Goal: Check status: Check status

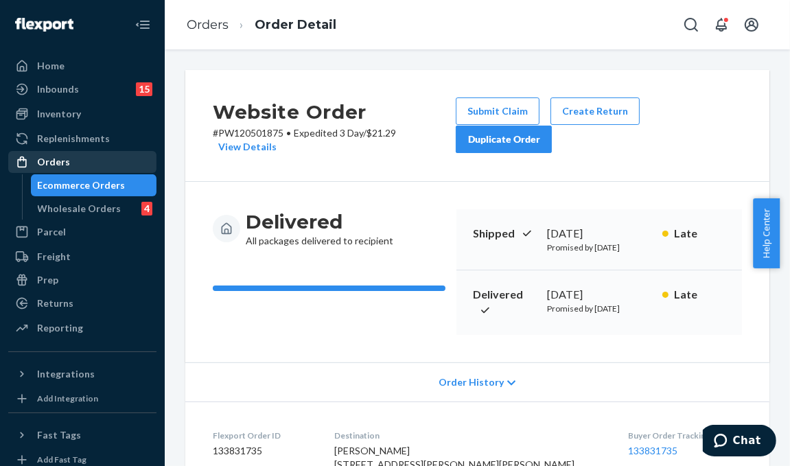
click at [94, 160] on div "Orders" at bounding box center [82, 161] width 145 height 19
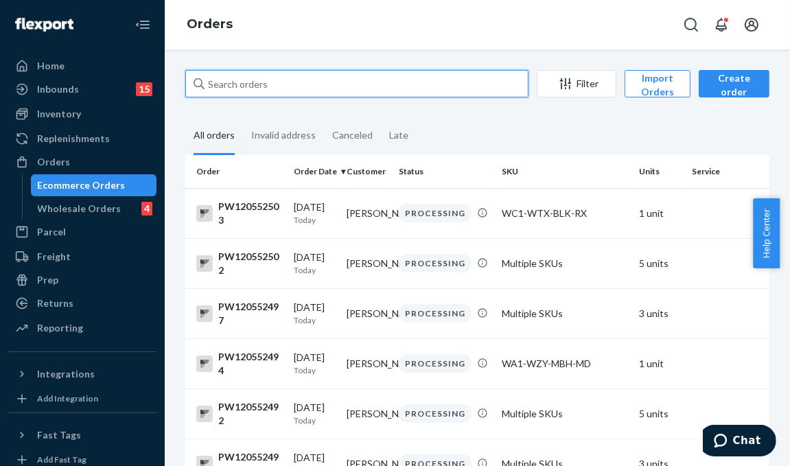
click at [249, 81] on input "text" at bounding box center [356, 83] width 343 height 27
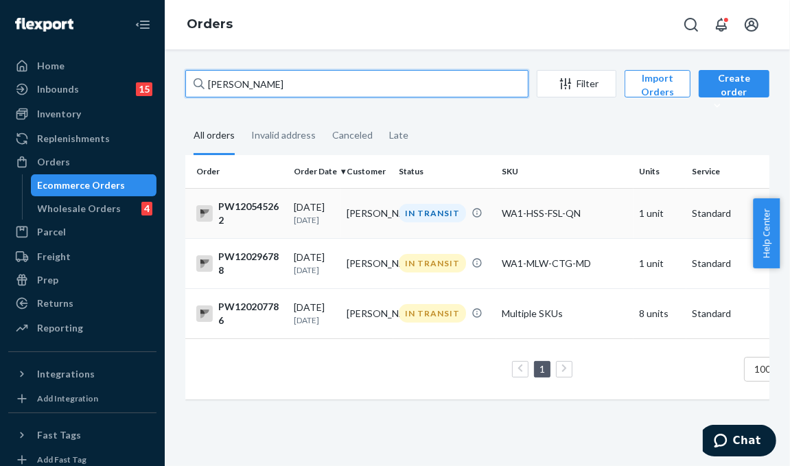
type input "[PERSON_NAME]"
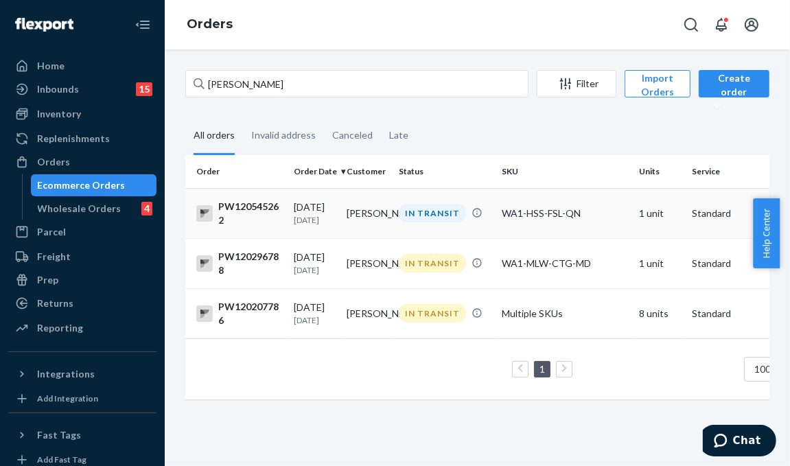
click at [417, 219] on div "IN TRANSIT" at bounding box center [432, 213] width 67 height 19
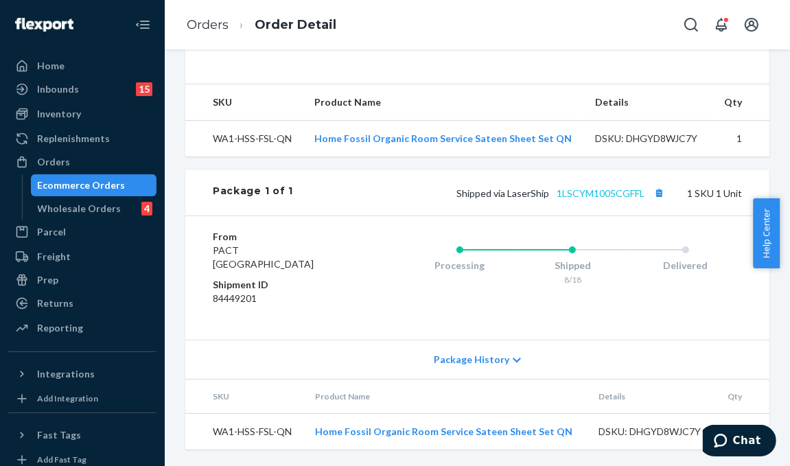
scroll to position [466, 0]
click at [603, 196] on link "1LSCYM1005CGFFL" at bounding box center [600, 193] width 88 height 12
drag, startPoint x: 86, startPoint y: 163, endPoint x: 158, endPoint y: 255, distance: 117.3
click at [86, 163] on div "Orders" at bounding box center [82, 161] width 145 height 19
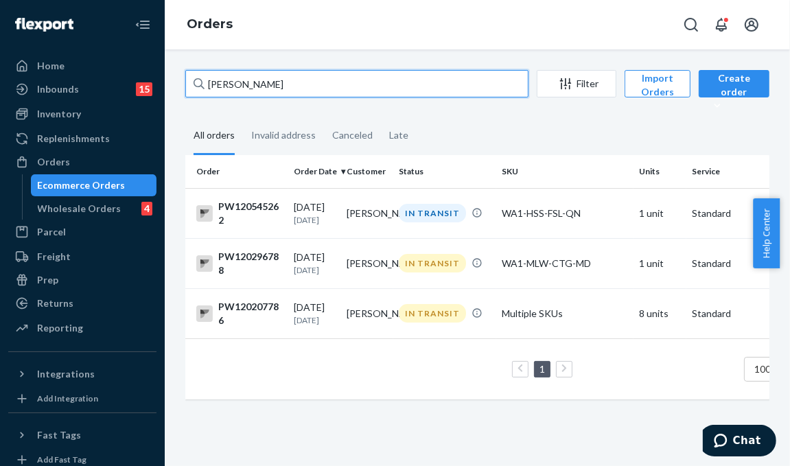
drag, startPoint x: 236, startPoint y: 86, endPoint x: 182, endPoint y: 79, distance: 54.6
click at [182, 79] on div "[PERSON_NAME] Filter Import Orders Create order Ecommerce order Removal order A…" at bounding box center [477, 241] width 604 height 343
paste input "PW120552483"
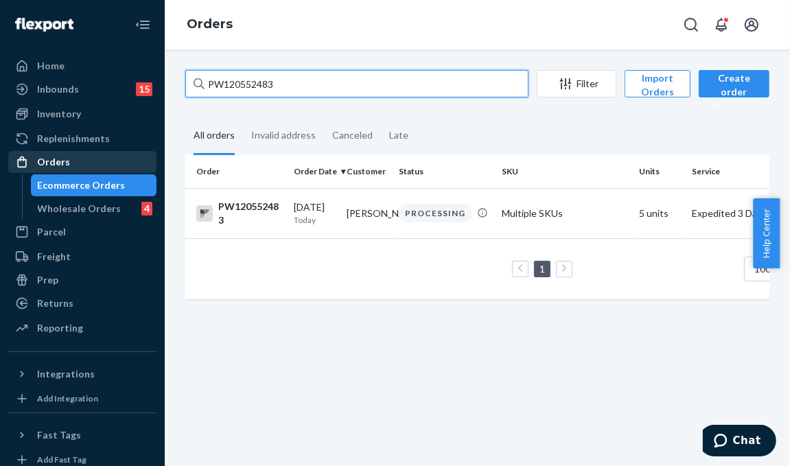
type input "PW120552483"
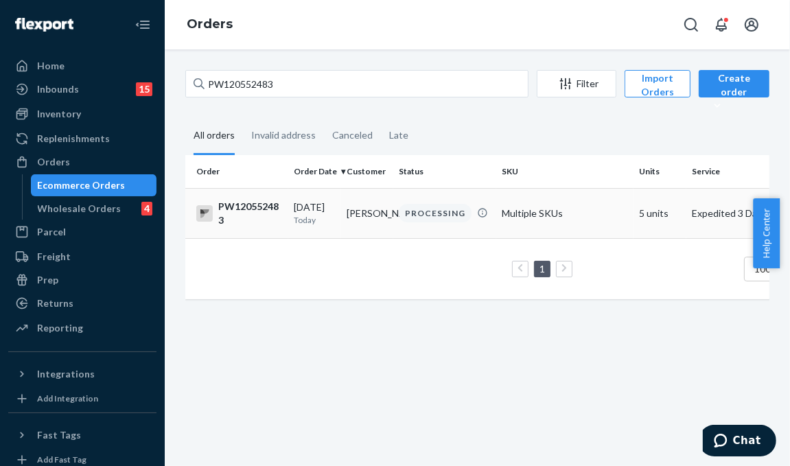
click at [435, 211] on div "PROCESSING" at bounding box center [435, 213] width 73 height 19
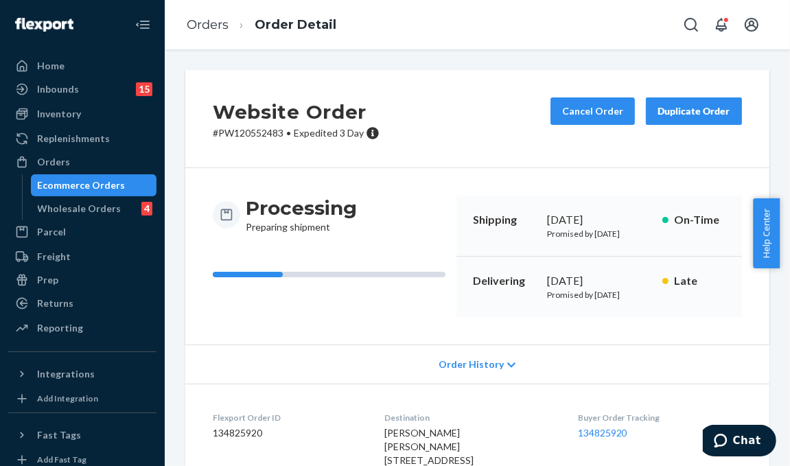
click at [516, 51] on div "Website Order # PW120552483 • Expedited 3 Day Cancel Order Duplicate Order Proc…" at bounding box center [477, 257] width 625 height 416
click at [482, 60] on div "Website Order # PW120552483 • Expedited 3 Day Cancel Order Duplicate Order Proc…" at bounding box center [477, 257] width 625 height 416
click at [181, 63] on div "Website Order # PW120552483 • Expedited 3 Day Cancel Order Duplicate Order Proc…" at bounding box center [477, 257] width 625 height 416
click at [174, 256] on div "Website Order # PW120552483 • Expedited 3 Day Cancel Order Duplicate Order Proc…" at bounding box center [477, 257] width 625 height 416
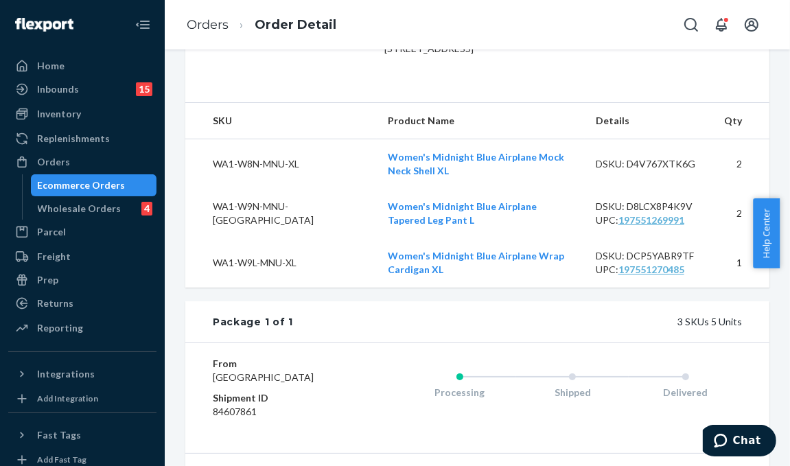
scroll to position [634, 0]
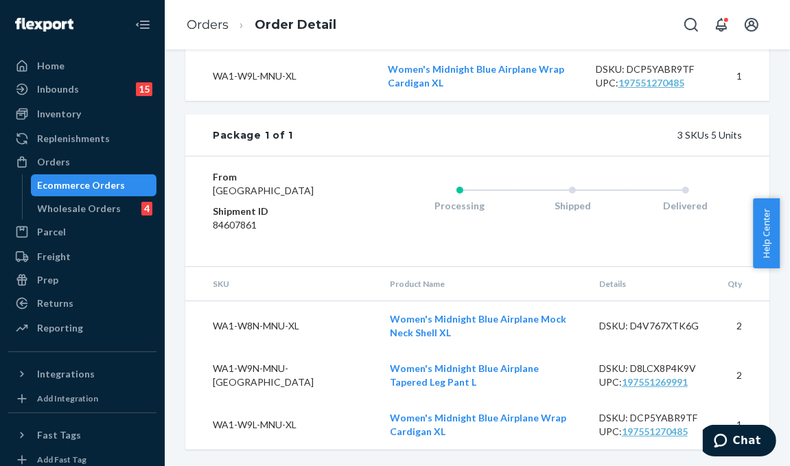
click at [169, 120] on div "Website Order # PW120552483 • Expedited 3 Day Cancel Order Duplicate Order Proc…" at bounding box center [477, 257] width 625 height 416
click at [173, 123] on div "Website Order # PW120552483 • Expedited 3 Day Cancel Order Duplicate Order Proc…" at bounding box center [477, 257] width 625 height 416
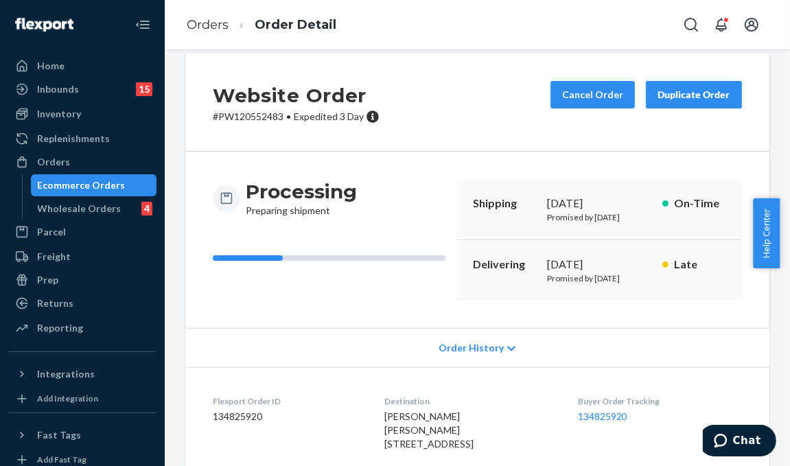
scroll to position [0, 0]
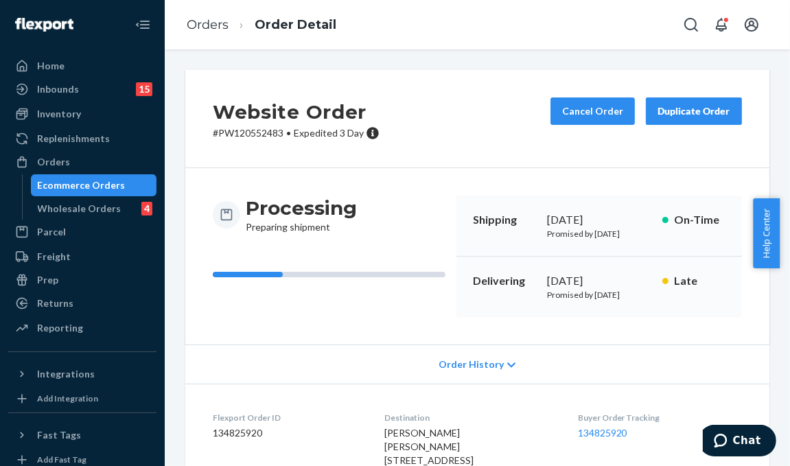
click at [176, 69] on div "Website Order # PW120552483 • Expedited 3 Day Cancel Order Duplicate Order Proc…" at bounding box center [477, 257] width 625 height 416
click at [104, 156] on div "Orders" at bounding box center [82, 161] width 145 height 19
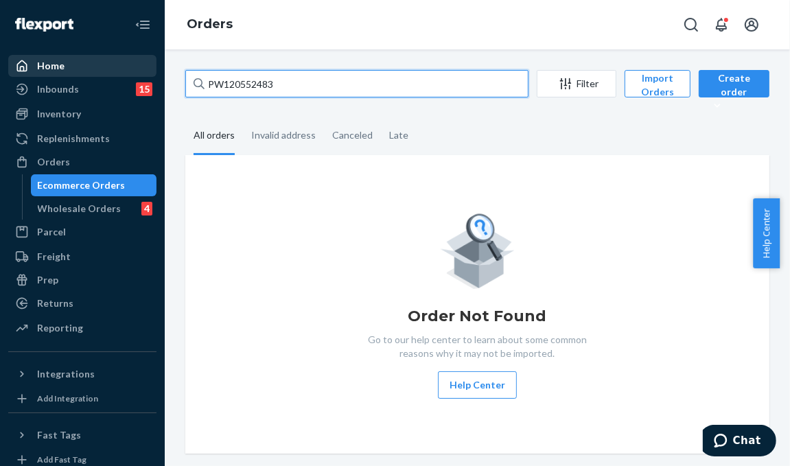
drag, startPoint x: 293, startPoint y: 82, endPoint x: 127, endPoint y: 68, distance: 166.6
click at [127, 68] on div "Home Inbounds 15 Shipping Plans Problems 15 Inventory Products Branded Packagin…" at bounding box center [395, 233] width 790 height 466
paste input "Customer reached out to us about recent order PW120552483 billing error where s…"
type input "PW120552483"
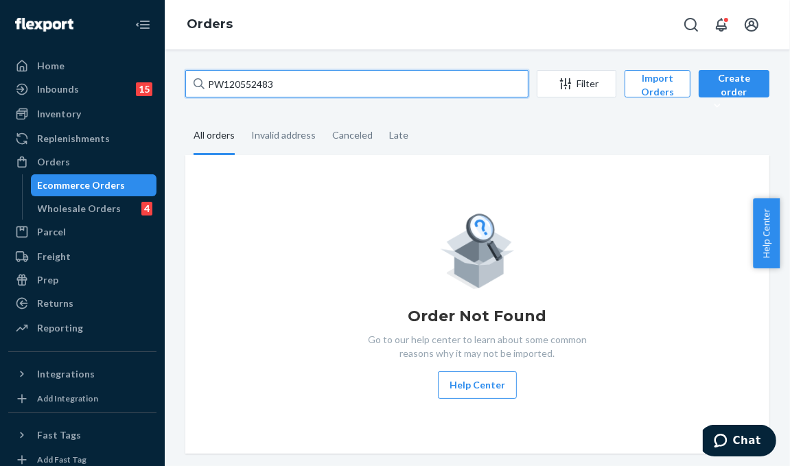
scroll to position [0, 0]
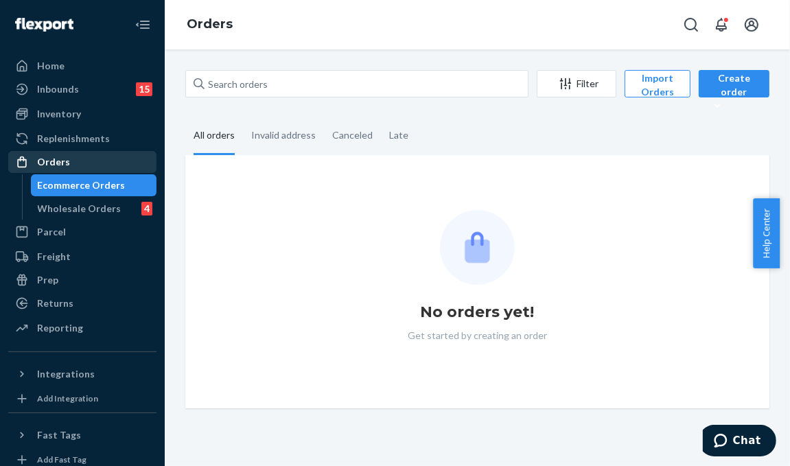
click at [108, 164] on div "Orders" at bounding box center [82, 161] width 145 height 19
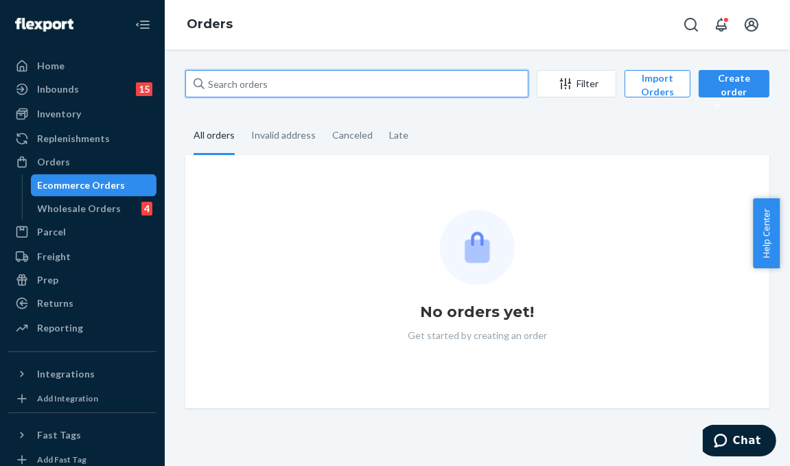
click at [256, 79] on input "text" at bounding box center [356, 83] width 343 height 27
paste input "PW120501875"
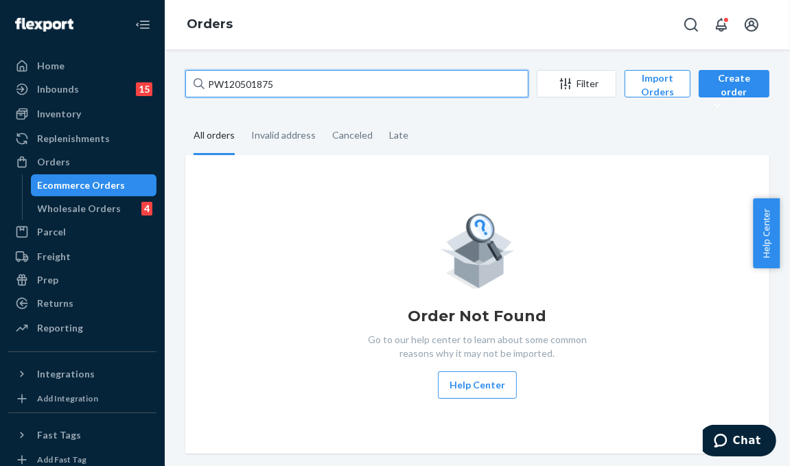
drag, startPoint x: 285, startPoint y: 82, endPoint x: 1, endPoint y: 50, distance: 286.4
click at [10, 51] on div "Home Inbounds 15 Shipping Plans Problems 15 Inventory Products Branded Packagin…" at bounding box center [395, 233] width 790 height 466
type input "PW120501875"
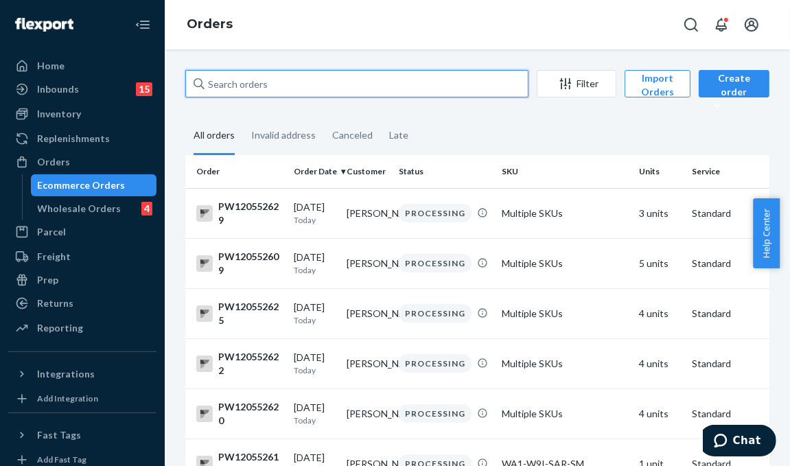
paste input "PW120501875"
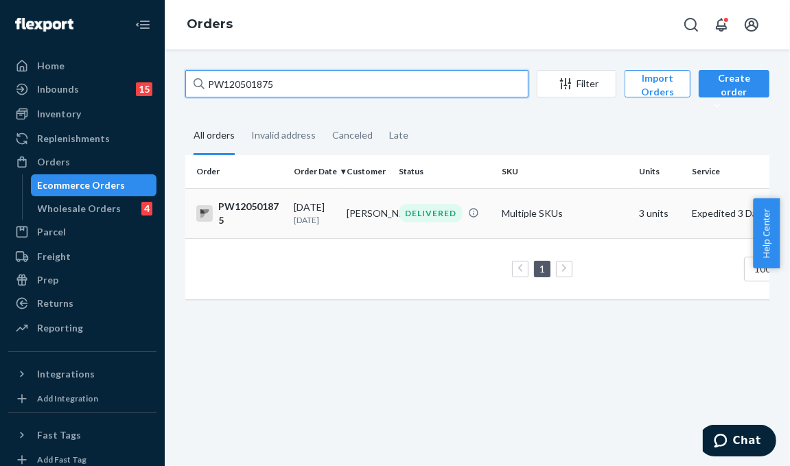
type input "PW120501875"
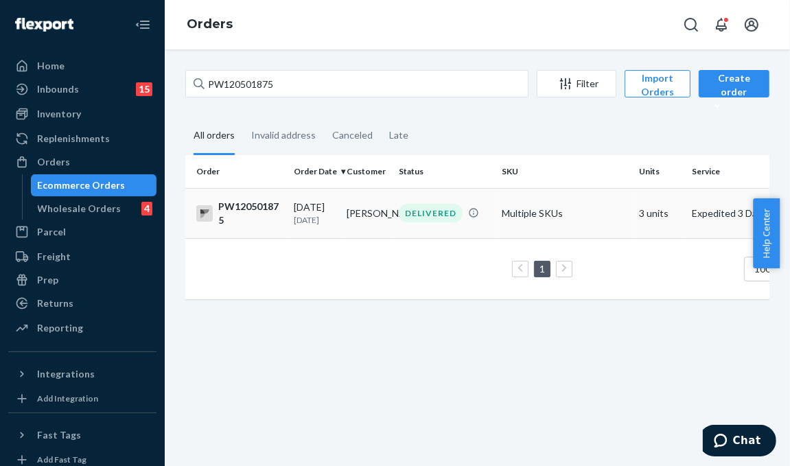
click at [378, 205] on td "Angel Abrenica" at bounding box center [367, 213] width 53 height 50
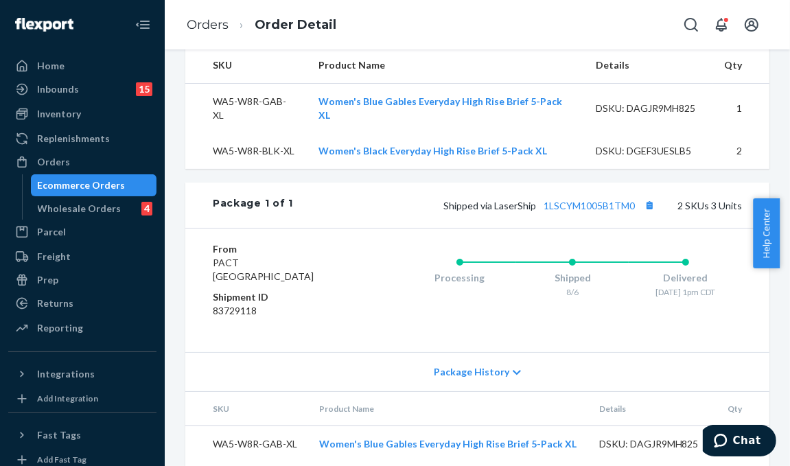
scroll to position [531, 0]
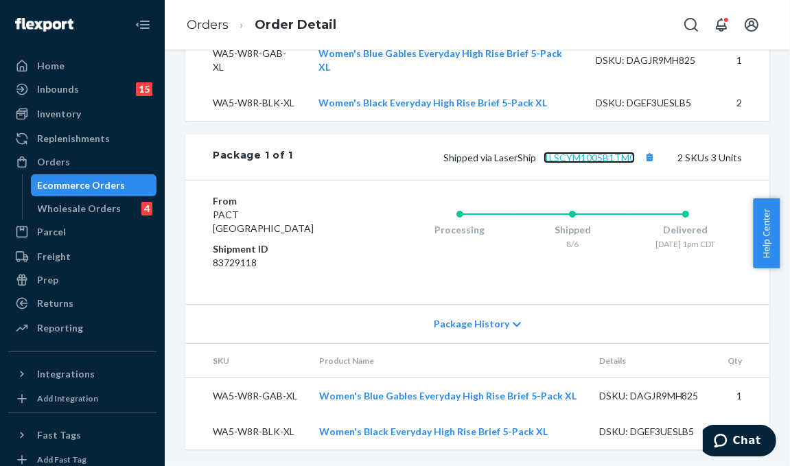
click at [604, 156] on link "1LSCYM1005B1TM0" at bounding box center [588, 158] width 91 height 12
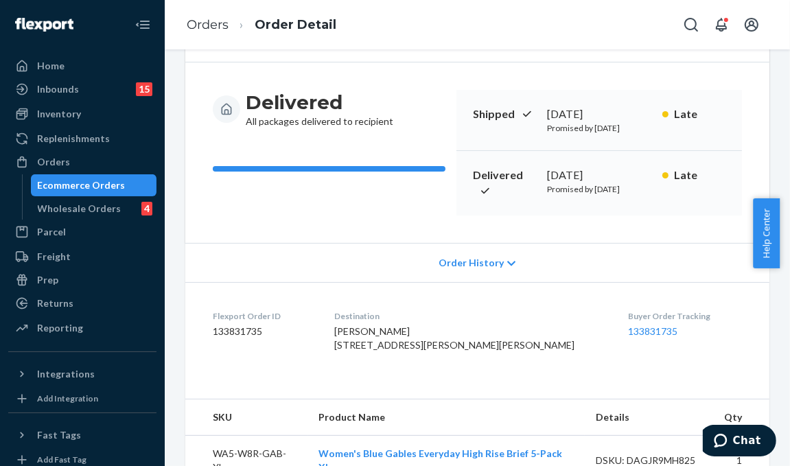
scroll to position [0, 0]
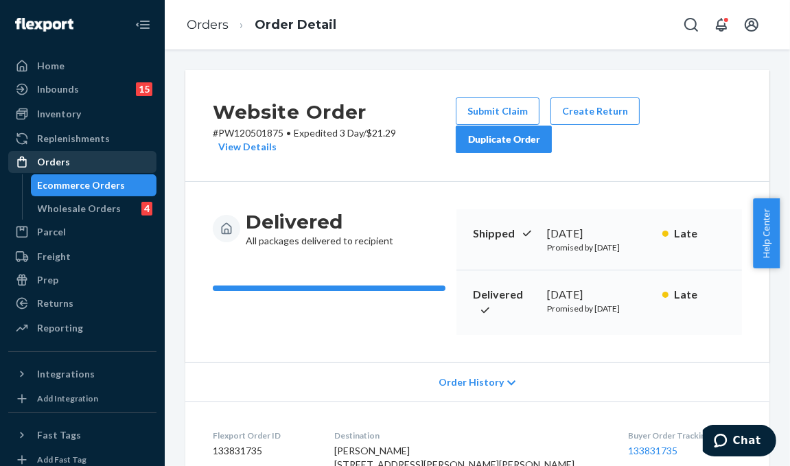
click at [70, 152] on div "Orders" at bounding box center [82, 161] width 145 height 19
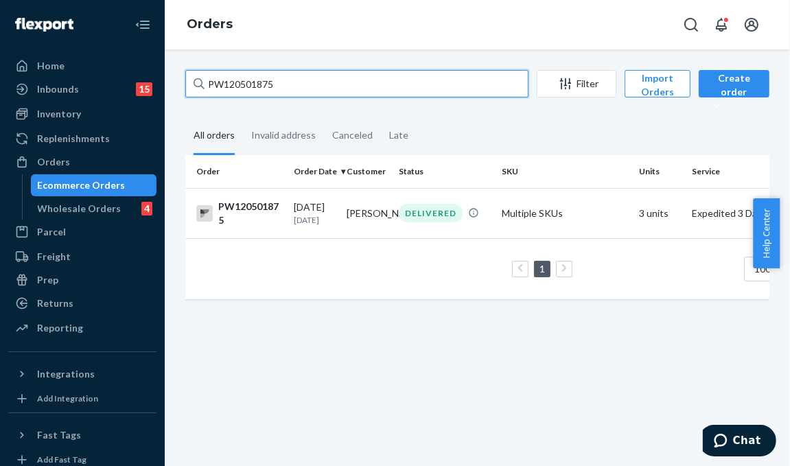
drag, startPoint x: 222, startPoint y: 75, endPoint x: 176, endPoint y: 67, distance: 46.6
click at [176, 67] on div "PW120501875 Filter Import Orders Create order Ecommerce order Removal order All…" at bounding box center [477, 257] width 625 height 416
paste input "40843"
type input "PW120540843"
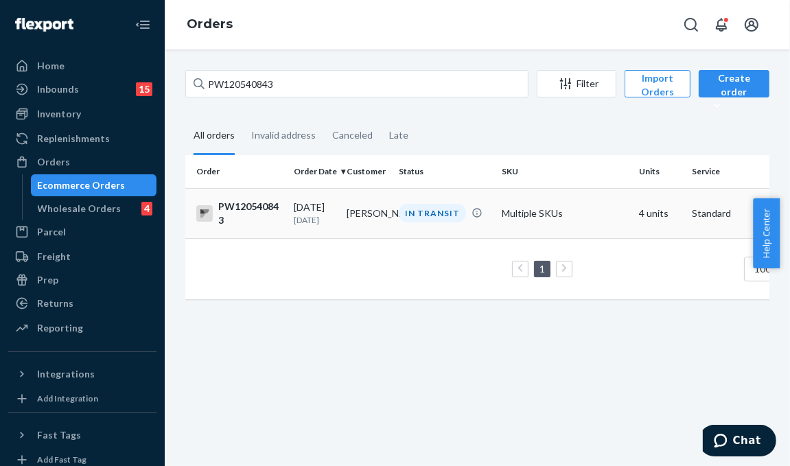
click at [416, 225] on td "IN TRANSIT" at bounding box center [444, 213] width 103 height 50
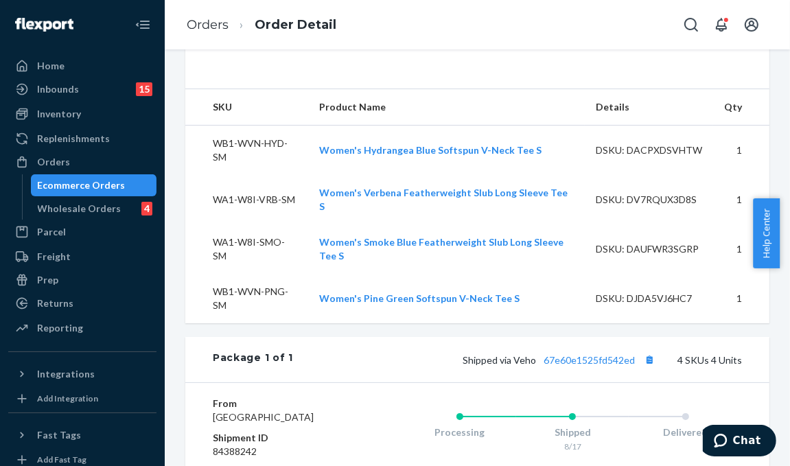
scroll to position [549, 0]
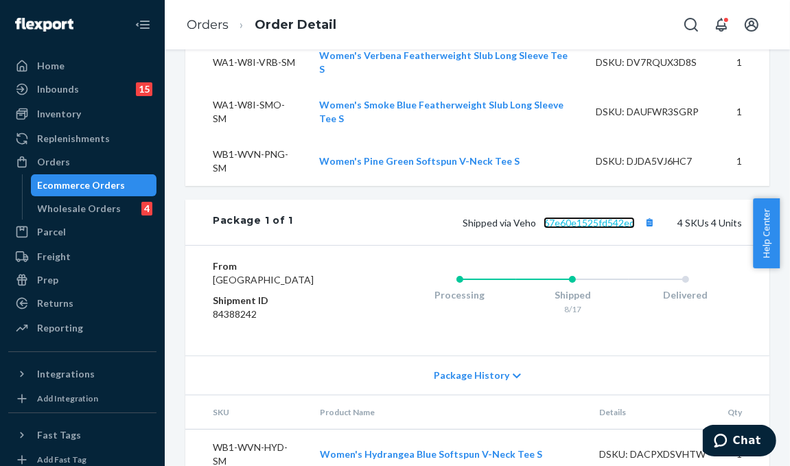
click at [564, 228] on link "67e60e1525fd542ed" at bounding box center [588, 223] width 91 height 12
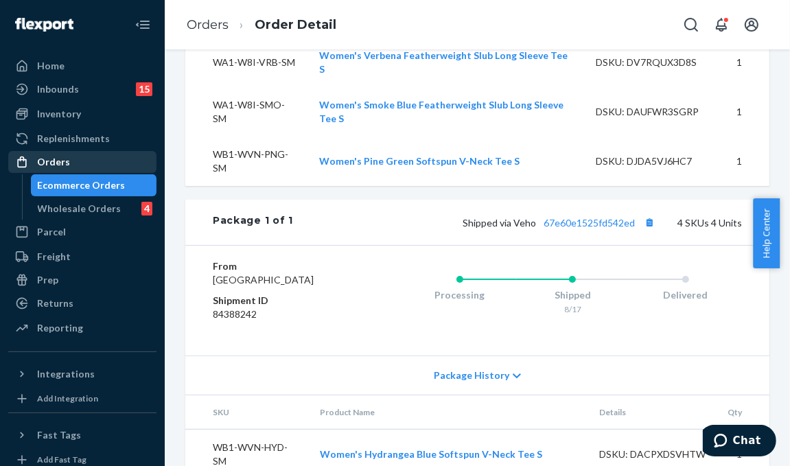
click at [85, 153] on div "Orders" at bounding box center [82, 161] width 145 height 19
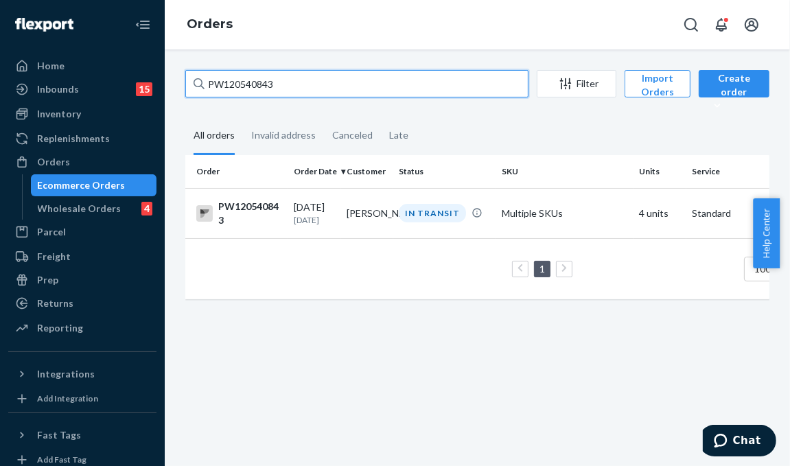
drag, startPoint x: 277, startPoint y: 83, endPoint x: 283, endPoint y: 88, distance: 8.3
click at [158, 66] on div "Home Inbounds 15 Shipping Plans Problems 15 Inventory Products Branded Packagin…" at bounding box center [395, 233] width 790 height 466
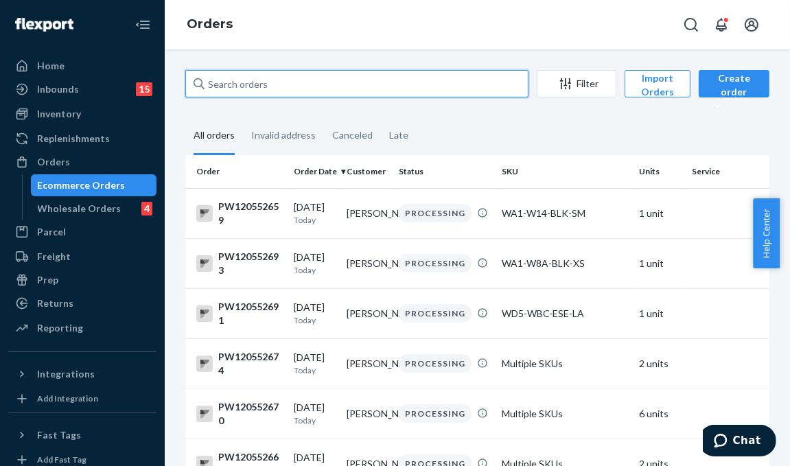
click at [274, 90] on input "text" at bounding box center [356, 83] width 343 height 27
paste input "PW120401681"
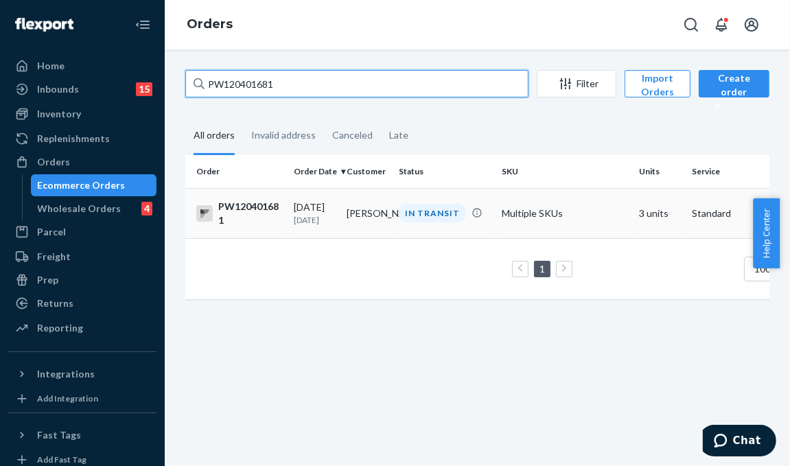
type input "PW120401681"
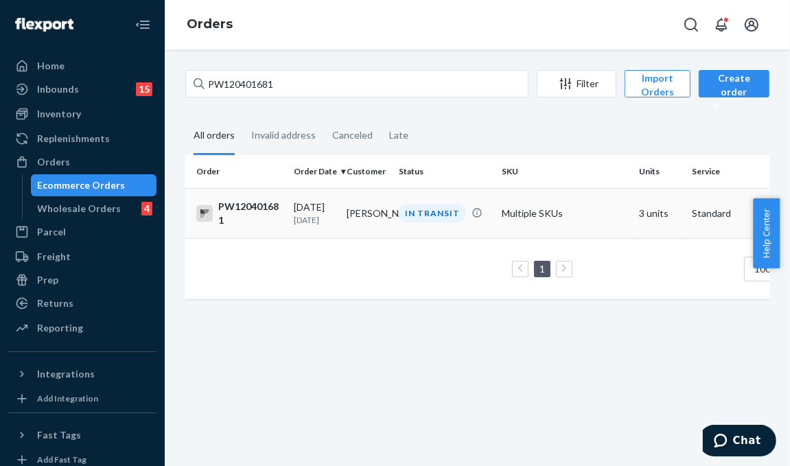
click at [362, 230] on td "Courtney Ambrose" at bounding box center [367, 213] width 53 height 50
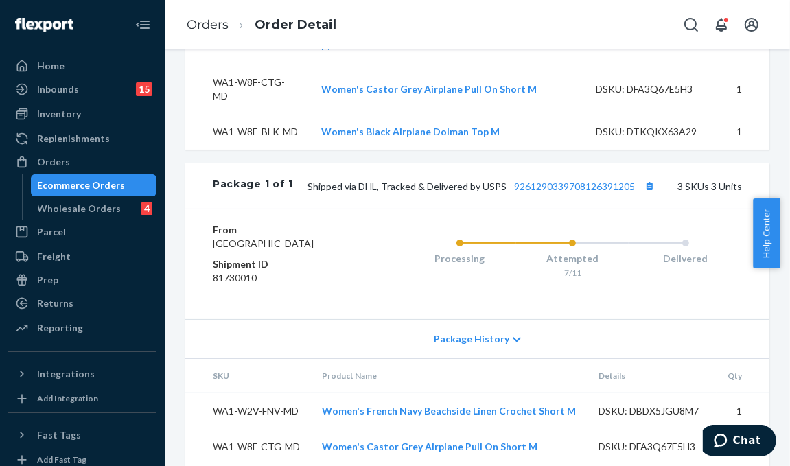
scroll to position [617, 0]
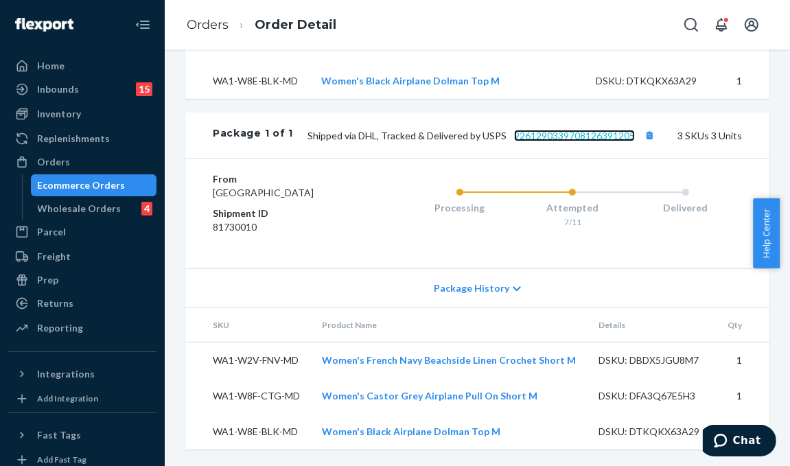
click at [551, 130] on link "9261290339708126391205" at bounding box center [574, 136] width 121 height 12
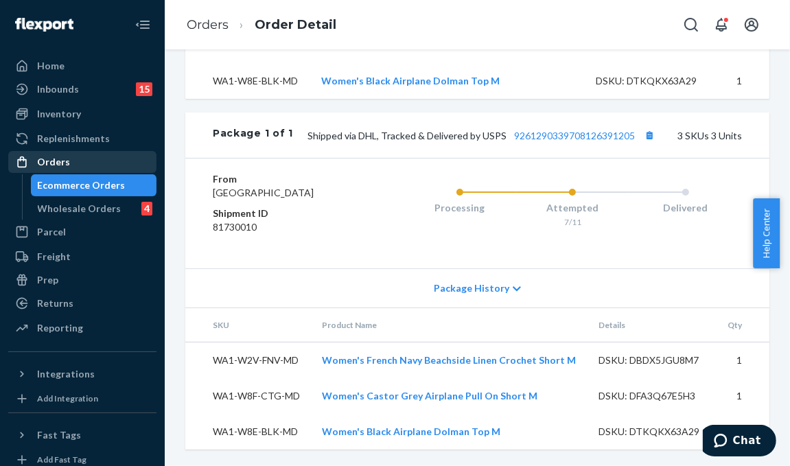
click at [102, 158] on div "Orders" at bounding box center [82, 161] width 145 height 19
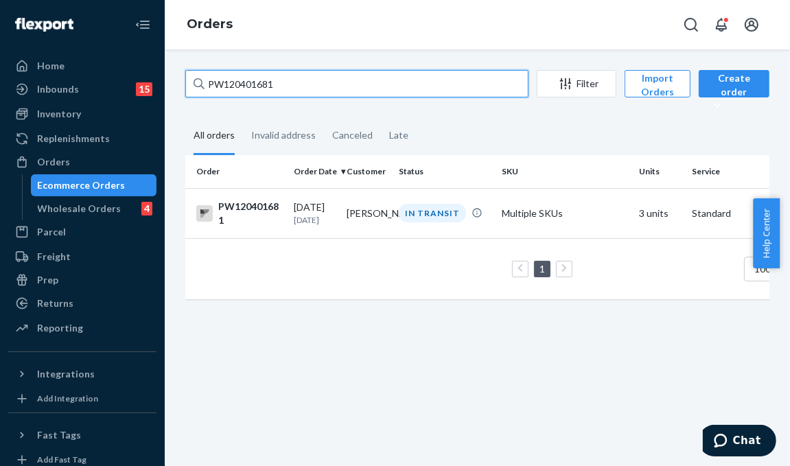
drag, startPoint x: 281, startPoint y: 78, endPoint x: 199, endPoint y: 82, distance: 81.7
click at [200, 82] on div "PW120401681" at bounding box center [356, 83] width 343 height 27
paste input "527813"
type input "PW120527813"
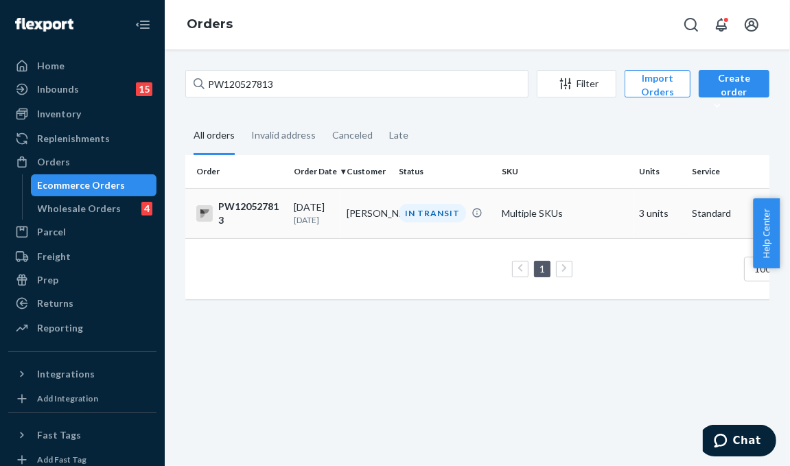
click at [411, 227] on td "IN TRANSIT" at bounding box center [444, 213] width 103 height 50
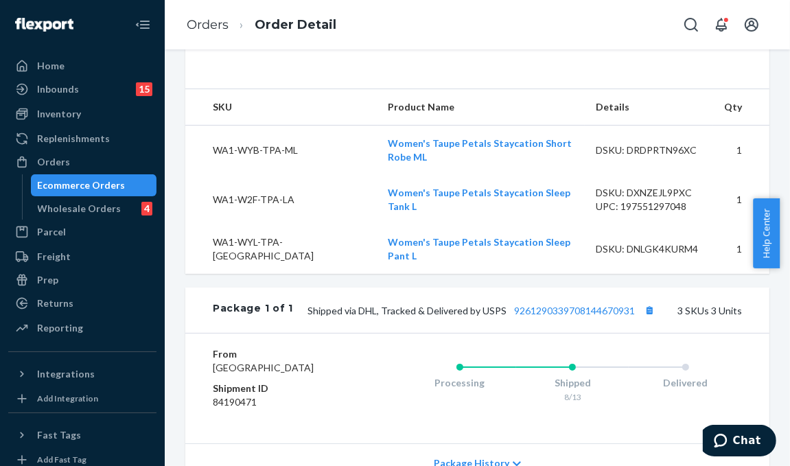
scroll to position [617, 0]
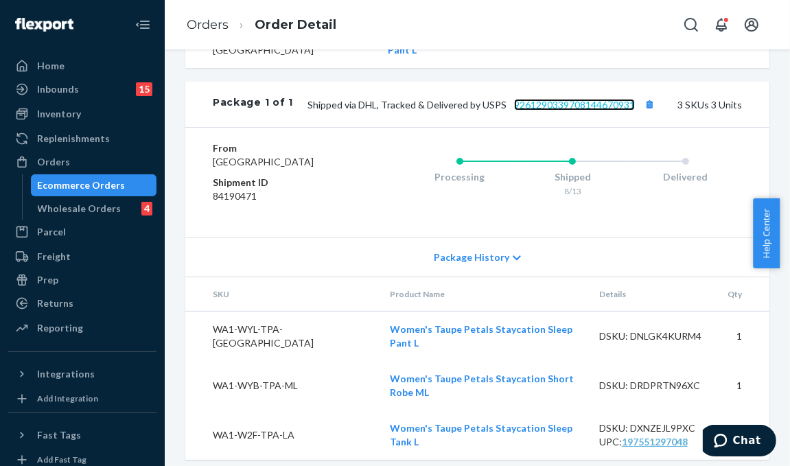
click at [559, 110] on link "9261290339708144670931" at bounding box center [574, 105] width 121 height 12
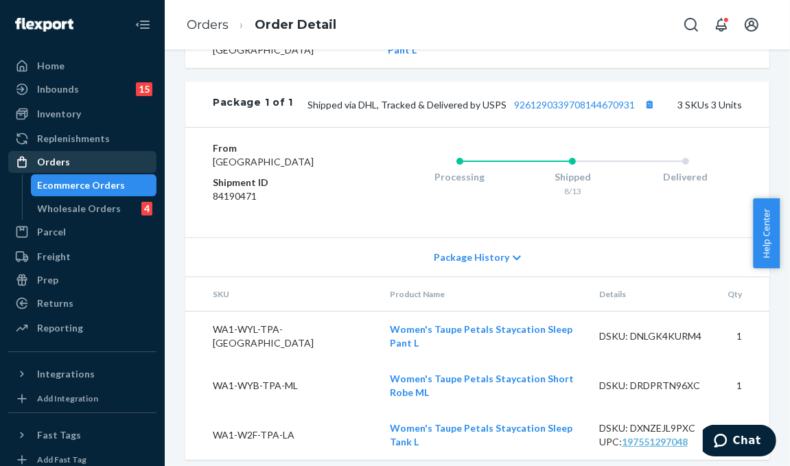
click at [115, 159] on div "Orders" at bounding box center [82, 161] width 145 height 19
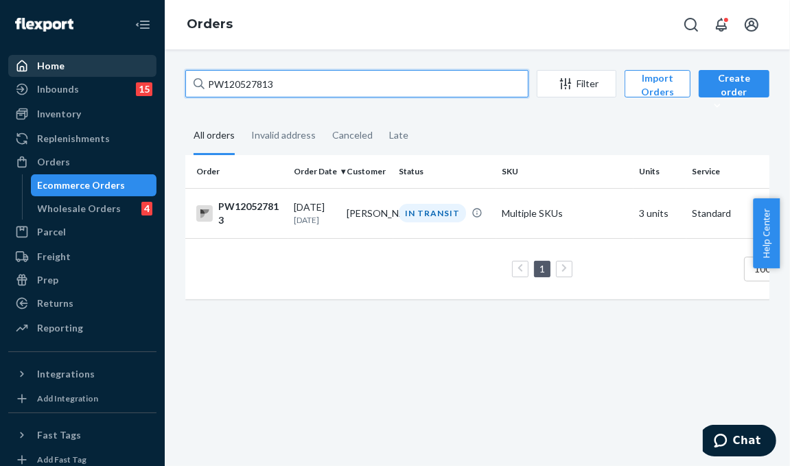
drag, startPoint x: 280, startPoint y: 83, endPoint x: 141, endPoint y: 62, distance: 140.8
click at [141, 62] on div "Home Inbounds 15 Shipping Plans Problems 15 Inventory Products Branded Packagin…" at bounding box center [395, 233] width 790 height 466
paste input "14879"
type input "PW120514879"
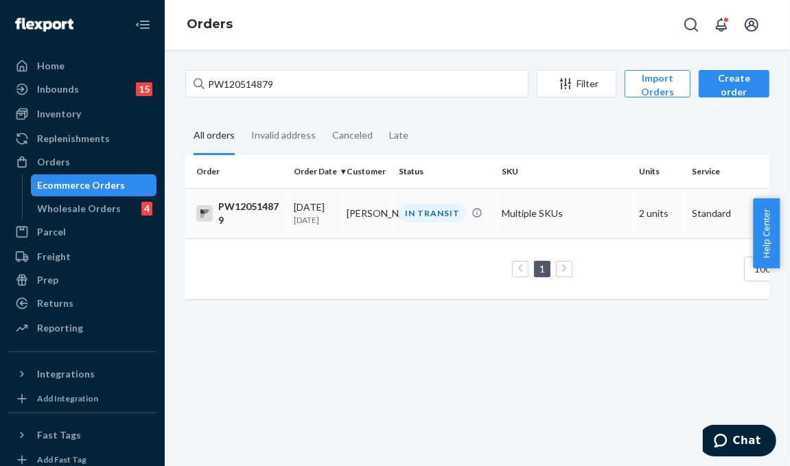
click at [406, 213] on div "IN TRANSIT" at bounding box center [432, 213] width 67 height 19
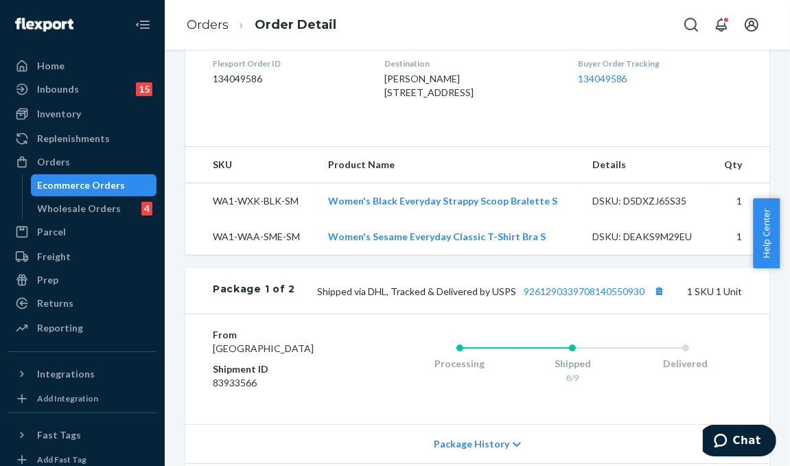
scroll to position [382, 0]
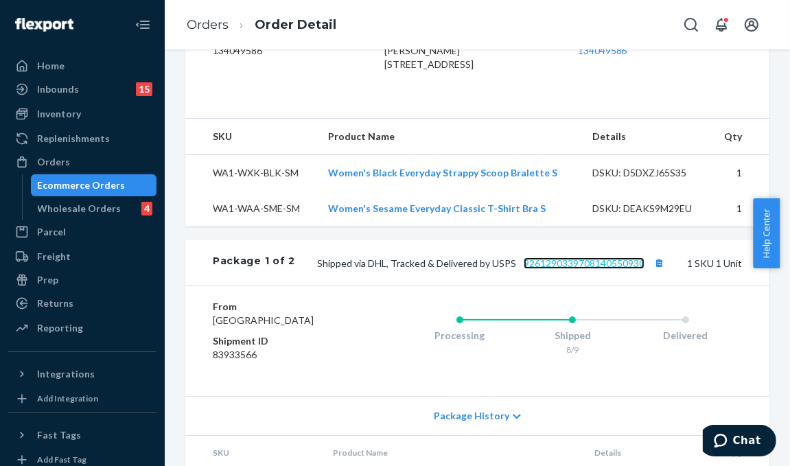
click at [554, 269] on link "9261290339708140550930" at bounding box center [583, 263] width 121 height 12
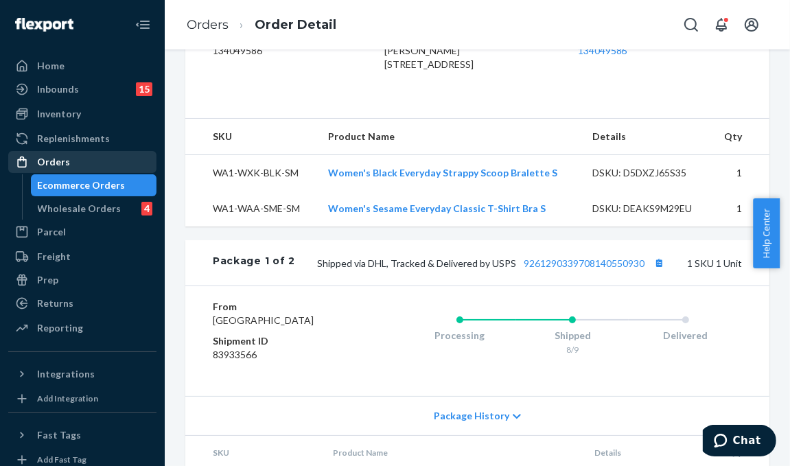
click at [66, 156] on div "Orders" at bounding box center [53, 162] width 33 height 14
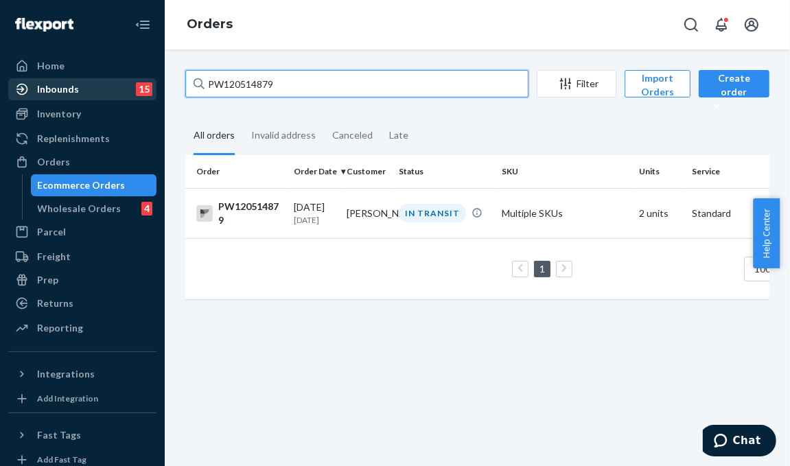
drag, startPoint x: 241, startPoint y: 82, endPoint x: 130, endPoint y: 84, distance: 111.2
click at [130, 84] on div "Home Inbounds 15 Shipping Plans Problems 15 Inventory Products Branded Packagin…" at bounding box center [395, 233] width 790 height 466
paste input "09613"
type input "PW120509613"
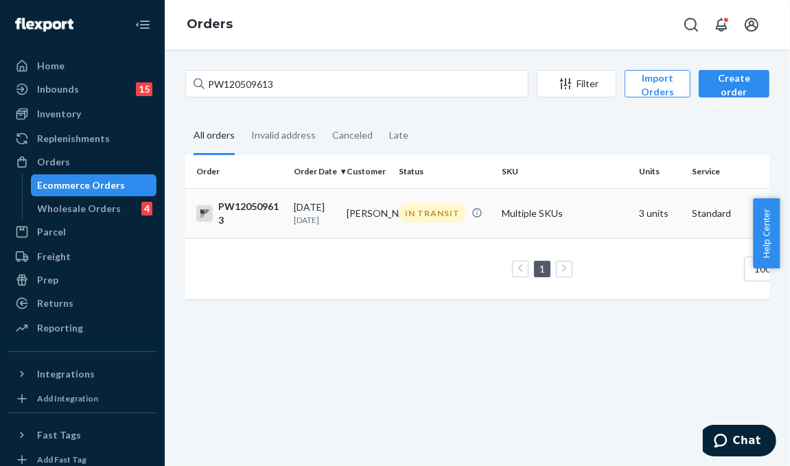
click at [403, 213] on div "IN TRANSIT" at bounding box center [432, 213] width 67 height 19
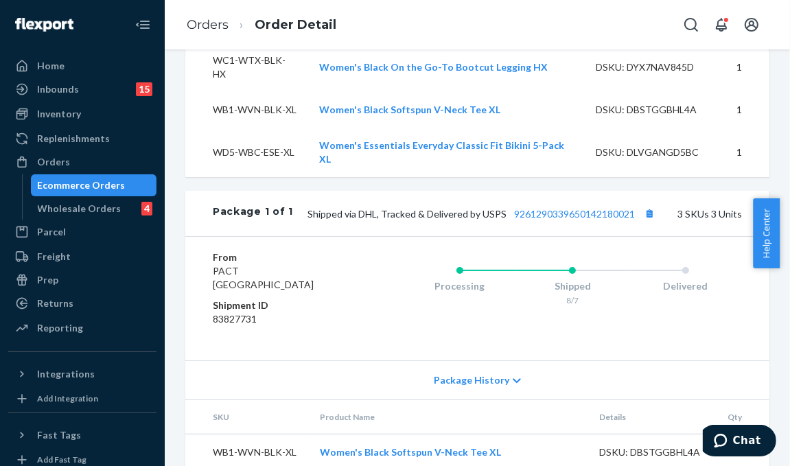
scroll to position [597, 0]
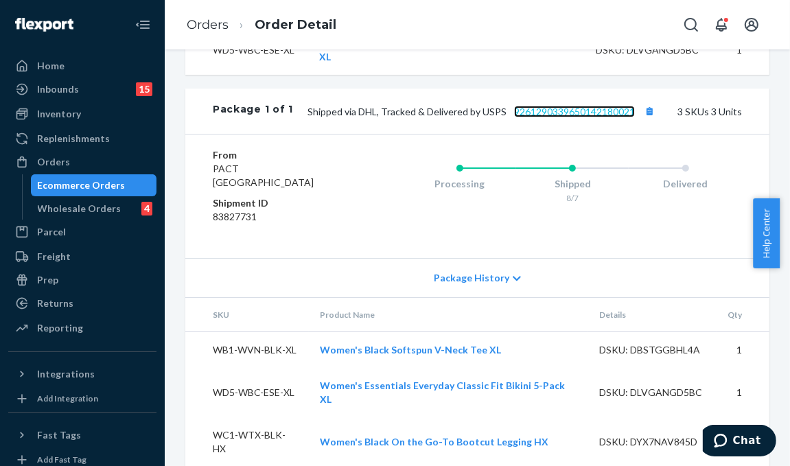
click at [565, 117] on link "9261290339650142180021" at bounding box center [574, 112] width 121 height 12
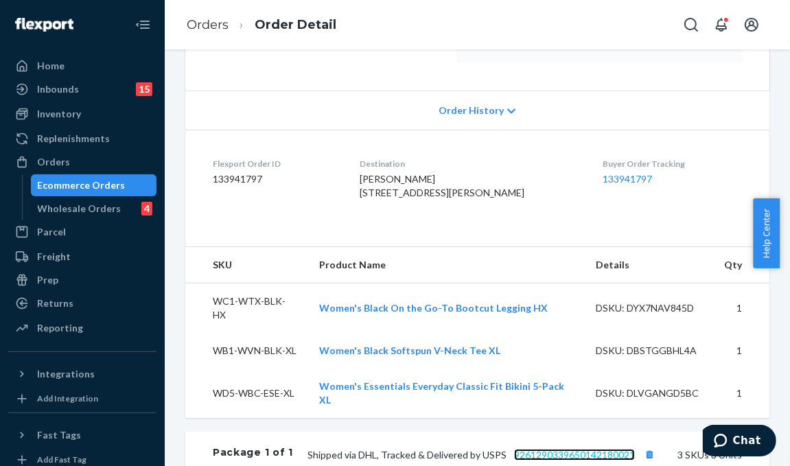
scroll to position [0, 0]
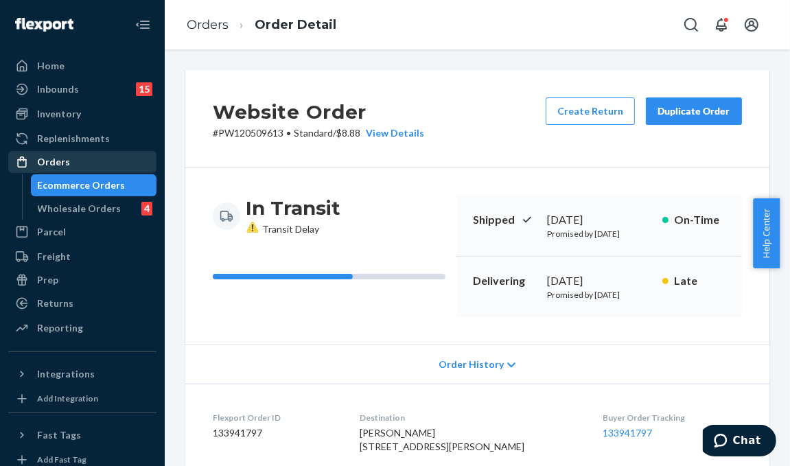
drag, startPoint x: 95, startPoint y: 156, endPoint x: 106, endPoint y: 159, distance: 11.5
click at [95, 156] on div "Orders" at bounding box center [82, 161] width 145 height 19
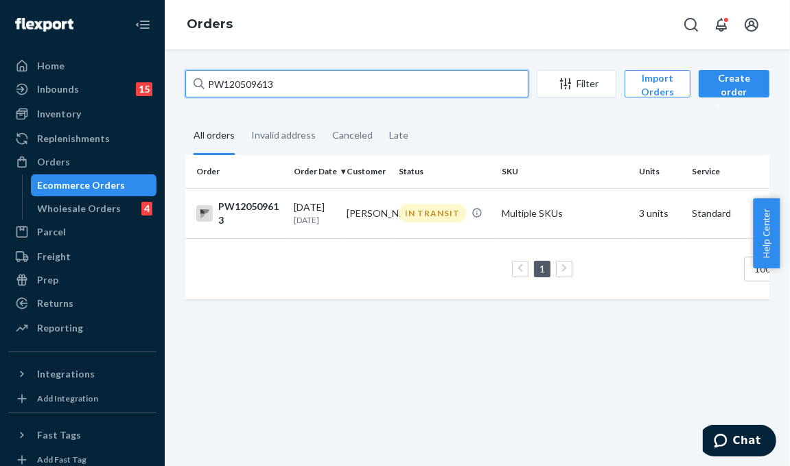
drag, startPoint x: 268, startPoint y: 75, endPoint x: 156, endPoint y: 71, distance: 112.6
click at [156, 71] on div "Home Inbounds 15 Shipping Plans Problems 15 Inventory Products Branded Packagin…" at bounding box center [395, 233] width 790 height 466
paste input "480665"
type input "PW120480665"
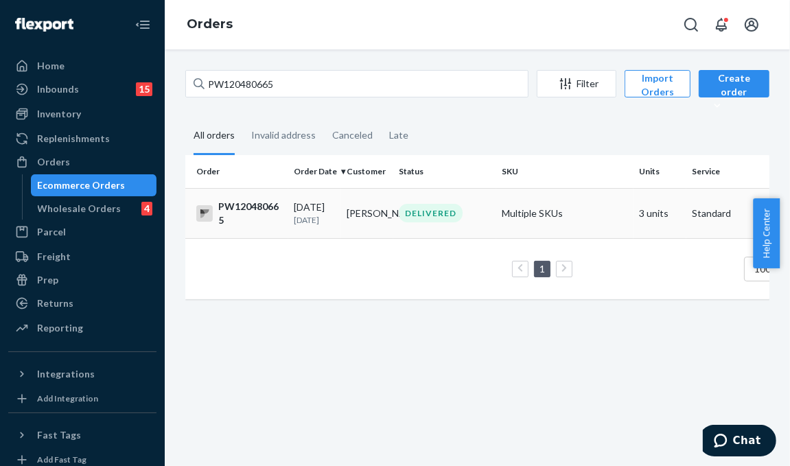
click at [440, 222] on div "DELIVERED" at bounding box center [431, 213] width 64 height 19
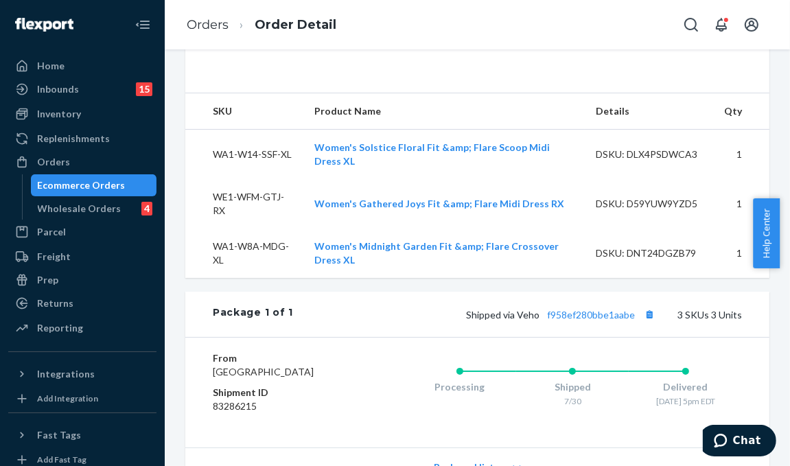
scroll to position [671, 0]
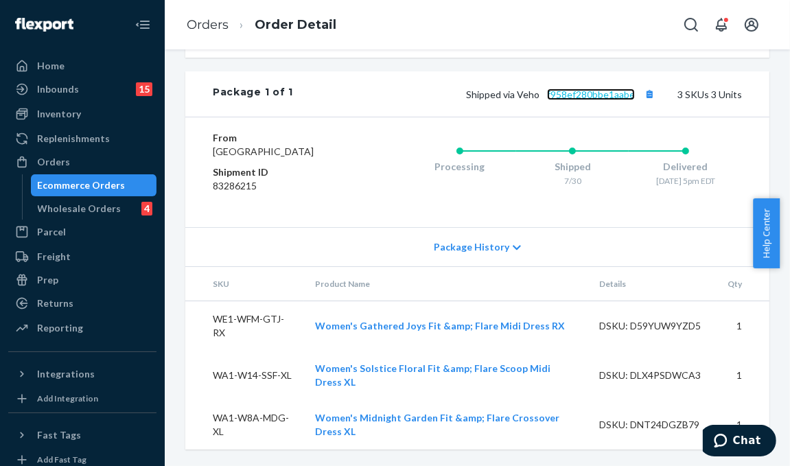
click at [612, 88] on link "f958ef280bbe1aabe" at bounding box center [591, 94] width 88 height 12
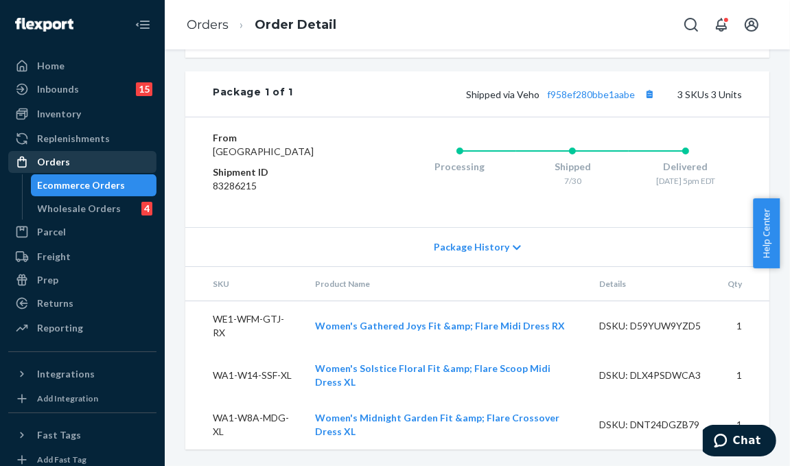
click at [63, 169] on div "Orders" at bounding box center [82, 161] width 145 height 19
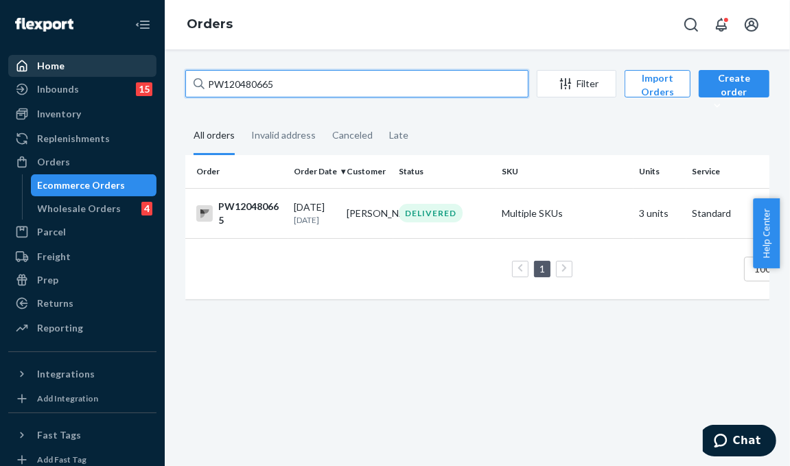
drag, startPoint x: 289, startPoint y: 80, endPoint x: 95, endPoint y: 56, distance: 195.0
click at [96, 66] on div "Home Inbounds 15 Shipping Plans Problems 15 Inventory Products Branded Packagin…" at bounding box center [395, 233] width 790 height 466
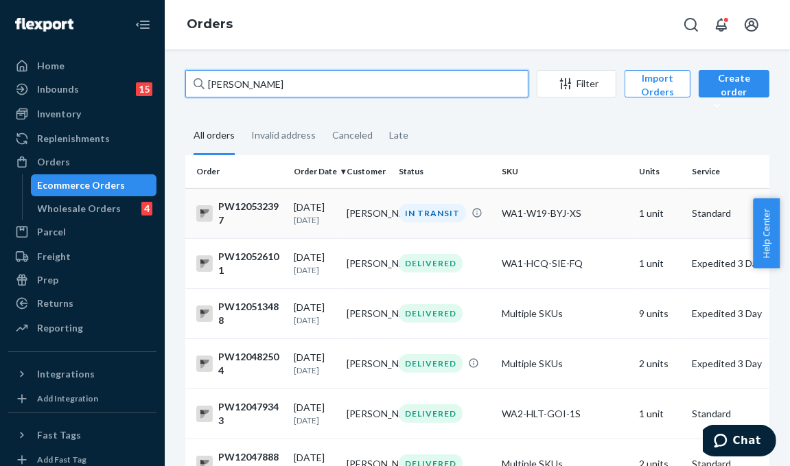
type input "ilyssa rodriguez"
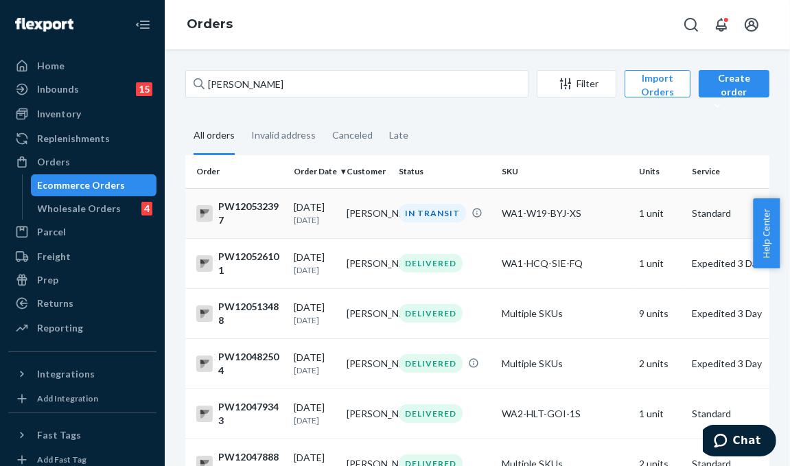
click at [431, 220] on div "IN TRANSIT" at bounding box center [432, 213] width 67 height 19
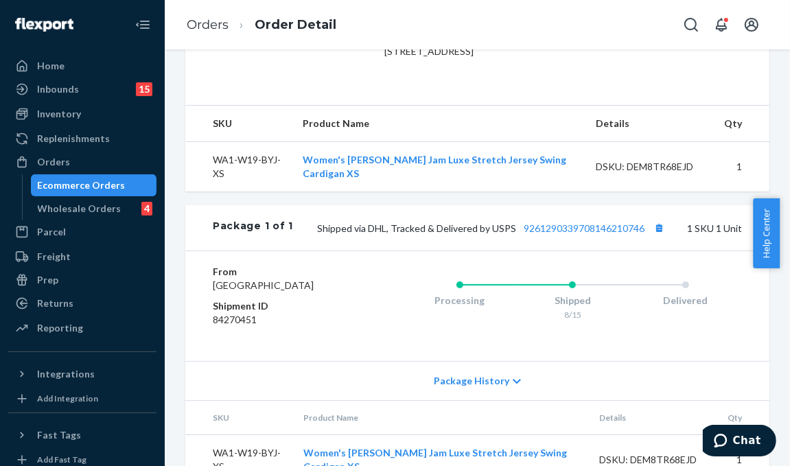
scroll to position [412, 0]
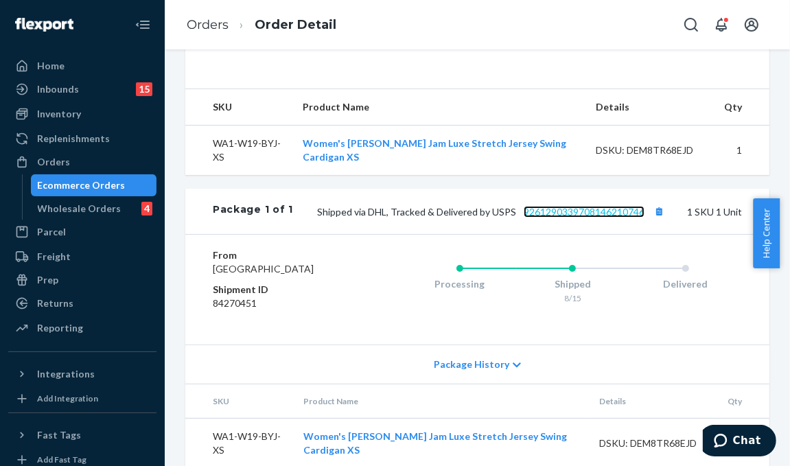
click at [563, 217] on link "9261290339708146210746" at bounding box center [583, 212] width 121 height 12
click at [173, 209] on div "Website Order # PW120532397 • Standard / $6.79 View Details Create Return Dupli…" at bounding box center [477, 257] width 625 height 416
drag, startPoint x: 80, startPoint y: 154, endPoint x: 174, endPoint y: 148, distance: 94.2
click at [80, 154] on div "Orders" at bounding box center [82, 161] width 145 height 19
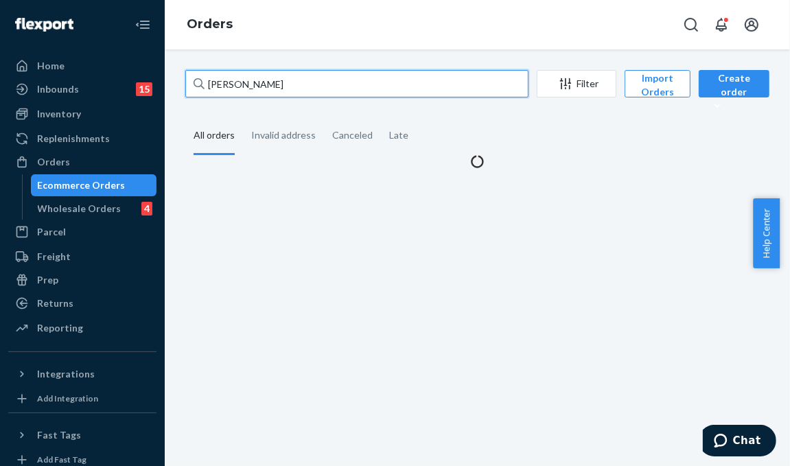
drag, startPoint x: 291, startPoint y: 84, endPoint x: 167, endPoint y: 74, distance: 124.5
click at [159, 75] on div "Home Inbounds 15 Shipping Plans Problems 15 Inventory Products Branded Packagin…" at bounding box center [395, 233] width 790 height 466
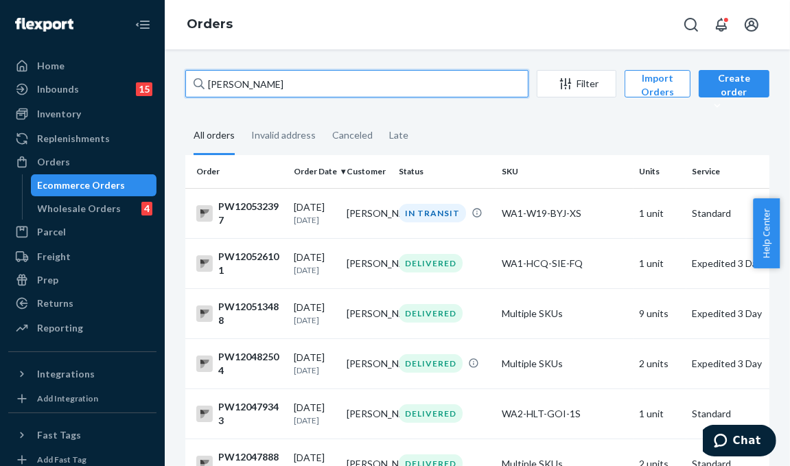
paste input "PW120533382"
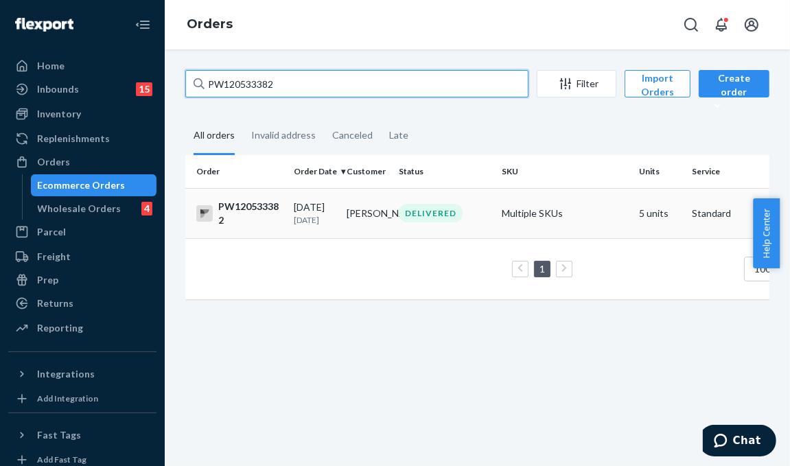
type input "PW120533382"
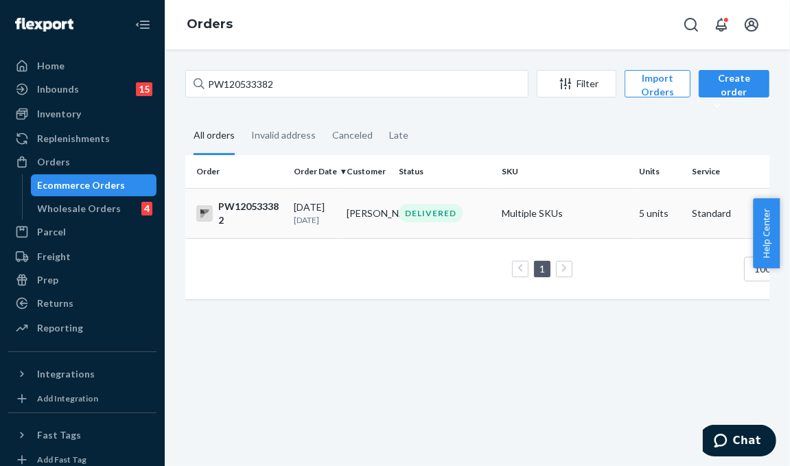
click at [439, 204] on div "DELIVERED" at bounding box center [431, 213] width 64 height 19
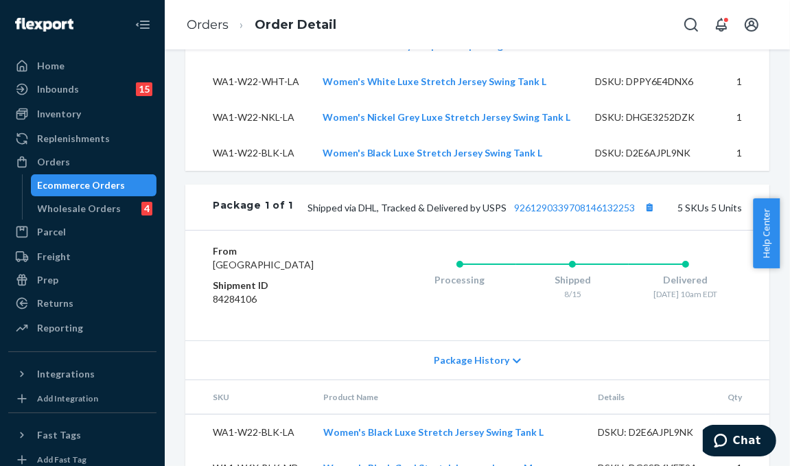
scroll to position [480, 0]
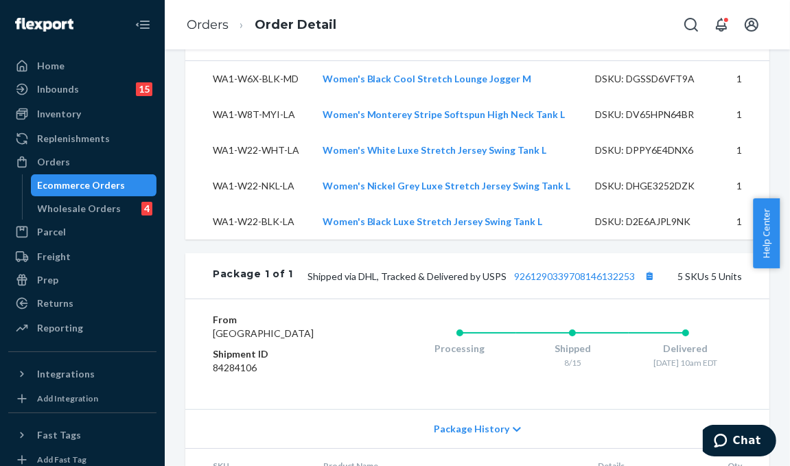
click at [176, 137] on div "Website Order # PW120533382 • Standard / $12.22 View Details Submit Claim Creat…" at bounding box center [477, 126] width 604 height 1072
click at [176, 302] on div "Website Order # PW120533382 • Standard / $12.22 View Details Submit Claim Creat…" at bounding box center [477, 257] width 625 height 416
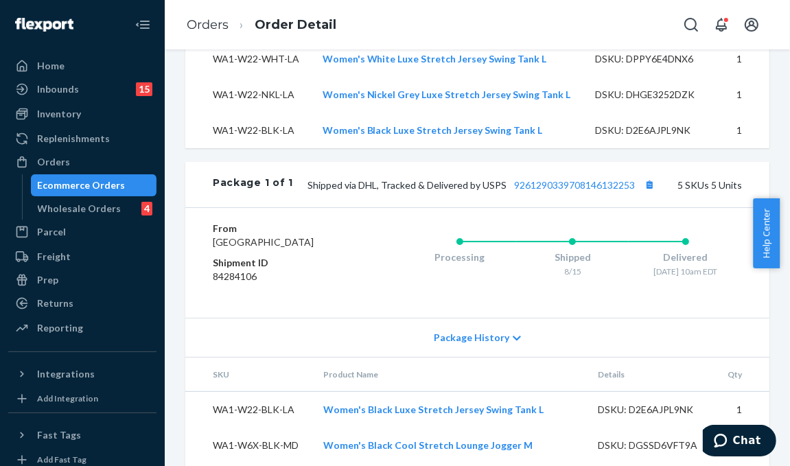
scroll to position [340, 0]
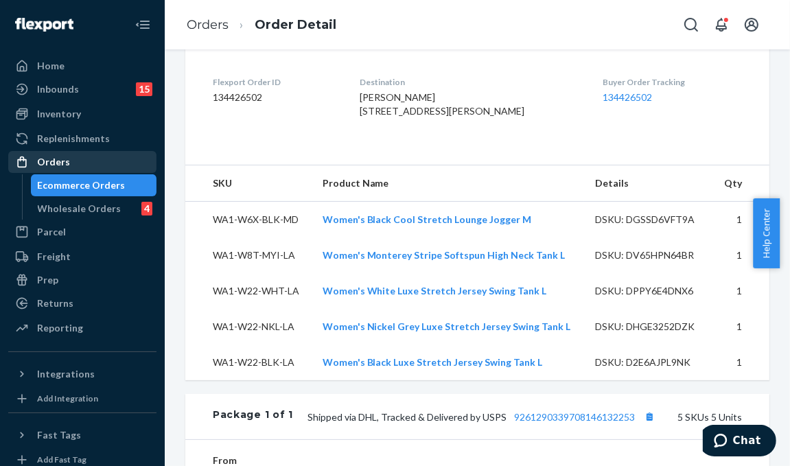
drag, startPoint x: 67, startPoint y: 161, endPoint x: 39, endPoint y: 155, distance: 28.1
click at [66, 161] on div "Orders" at bounding box center [53, 162] width 33 height 14
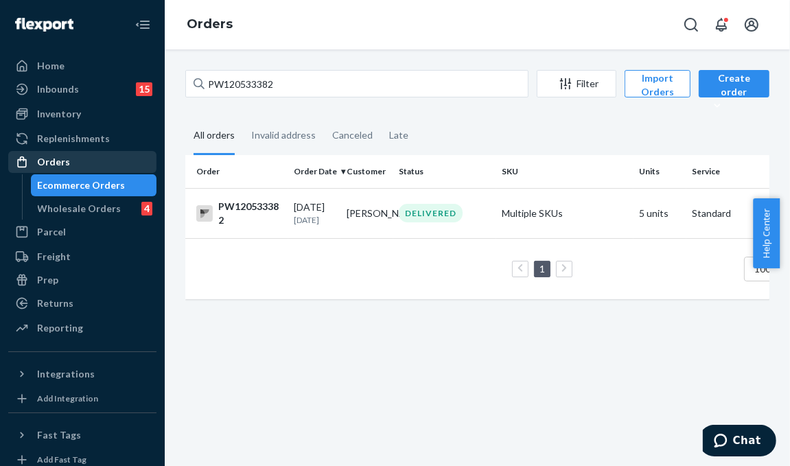
click at [91, 155] on div "Orders" at bounding box center [82, 161] width 145 height 19
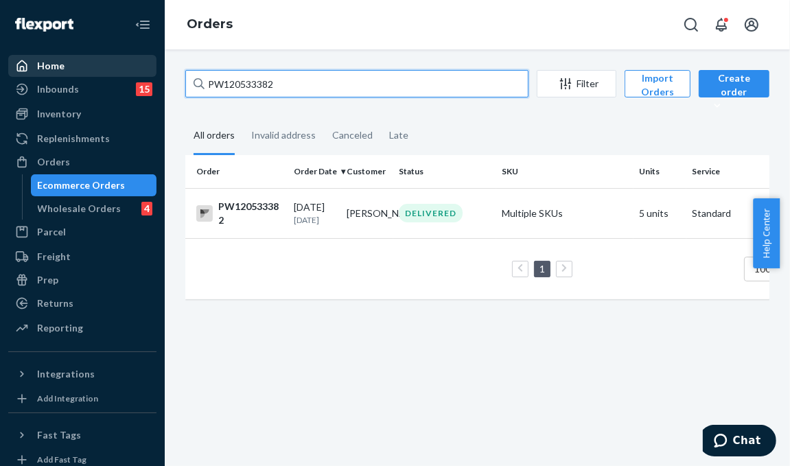
drag, startPoint x: 283, startPoint y: 82, endPoint x: 113, endPoint y: 68, distance: 170.7
click at [113, 68] on div "Home Inbounds 15 Shipping Plans Problems 15 Inventory Products Branded Packagin…" at bounding box center [395, 233] width 790 height 466
paste input "43211"
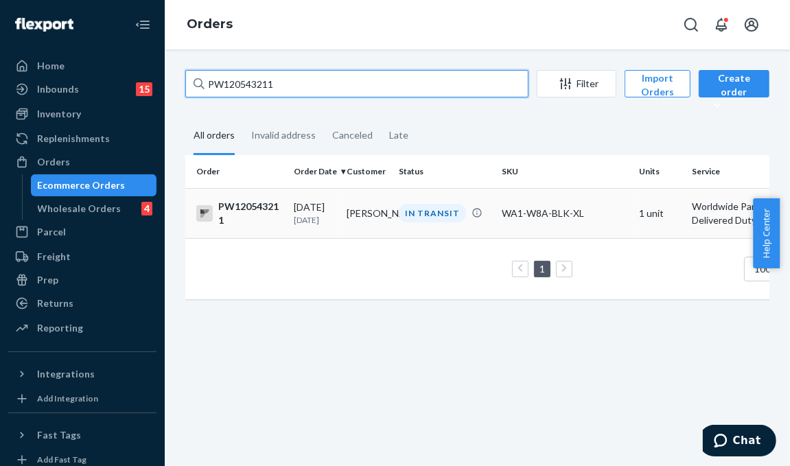
type input "PW120543211"
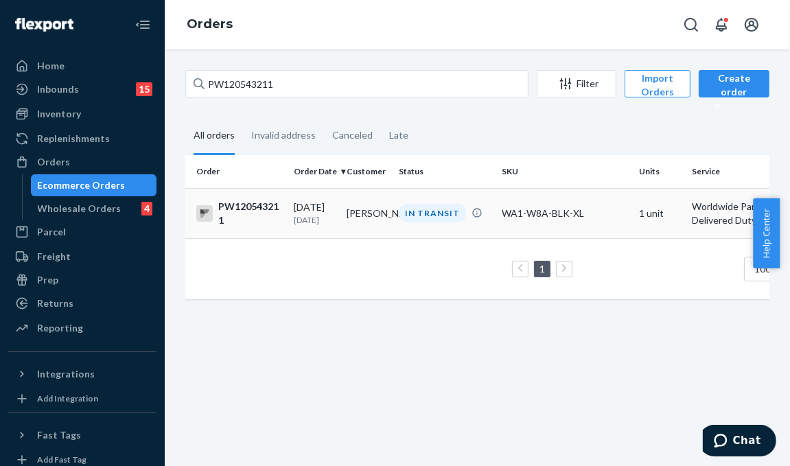
click at [446, 222] on div "IN TRANSIT" at bounding box center [432, 213] width 67 height 19
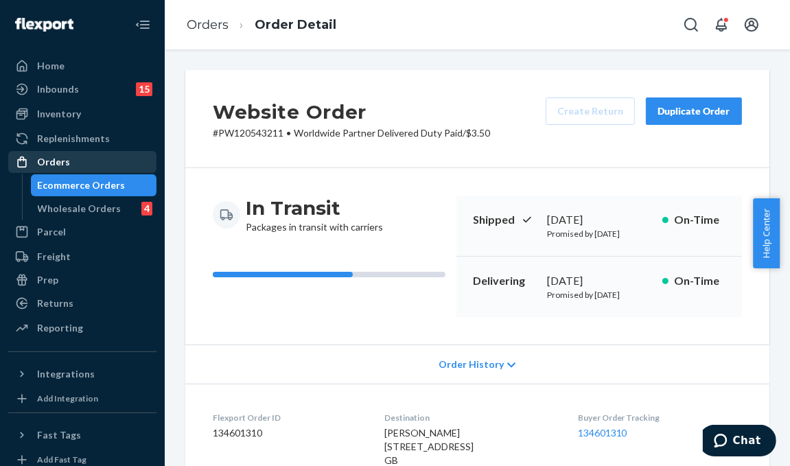
drag, startPoint x: 64, startPoint y: 157, endPoint x: 126, endPoint y: 158, distance: 61.1
click at [64, 157] on div "Orders" at bounding box center [53, 162] width 33 height 14
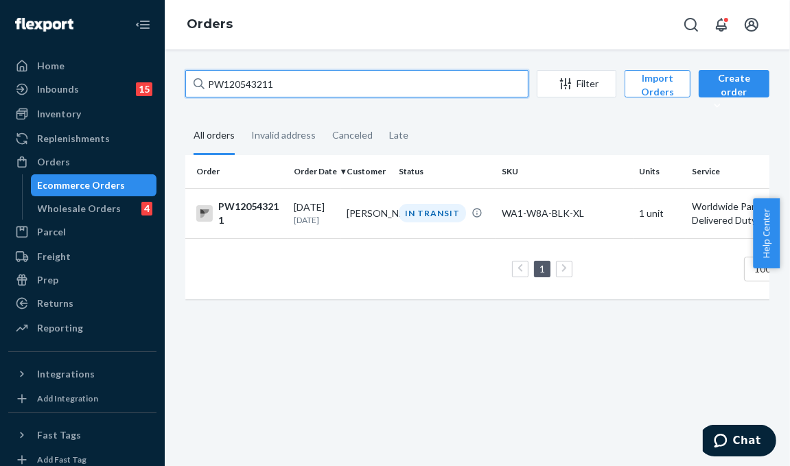
drag, startPoint x: 286, startPoint y: 87, endPoint x: 158, endPoint y: 80, distance: 127.8
click at [158, 80] on div "Home Inbounds 15 Shipping Plans Problems 15 Inventory Products Branded Packagin…" at bounding box center [395, 233] width 790 height 466
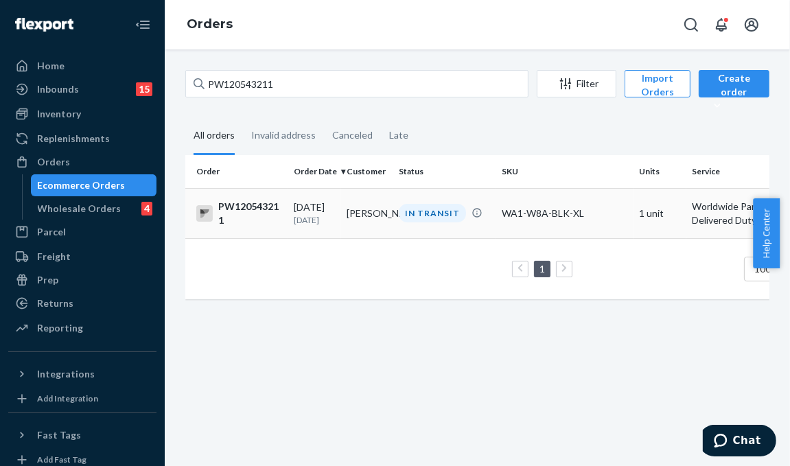
click at [397, 222] on div "IN TRANSIT" at bounding box center [444, 213] width 97 height 19
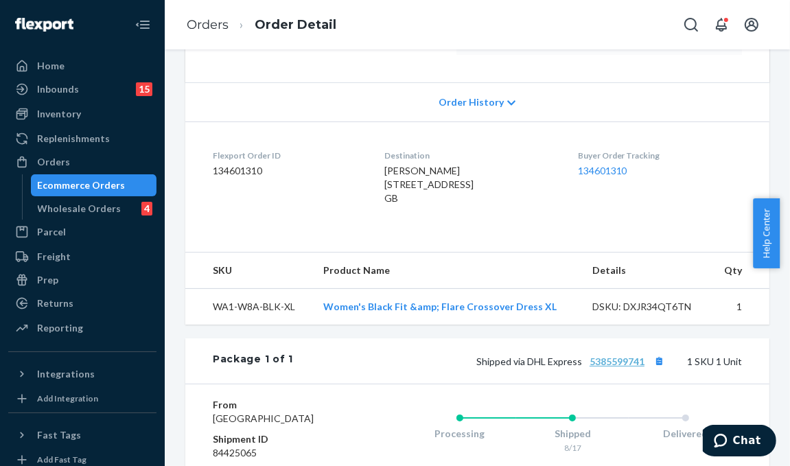
scroll to position [466, 0]
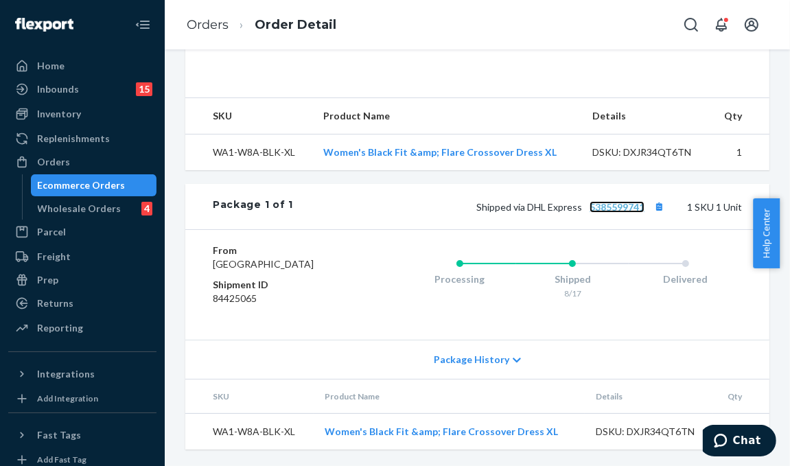
click at [607, 201] on span "5385599741" at bounding box center [616, 207] width 55 height 12
click at [118, 159] on div "Orders" at bounding box center [82, 161] width 145 height 19
